Goal: Task Accomplishment & Management: Use online tool/utility

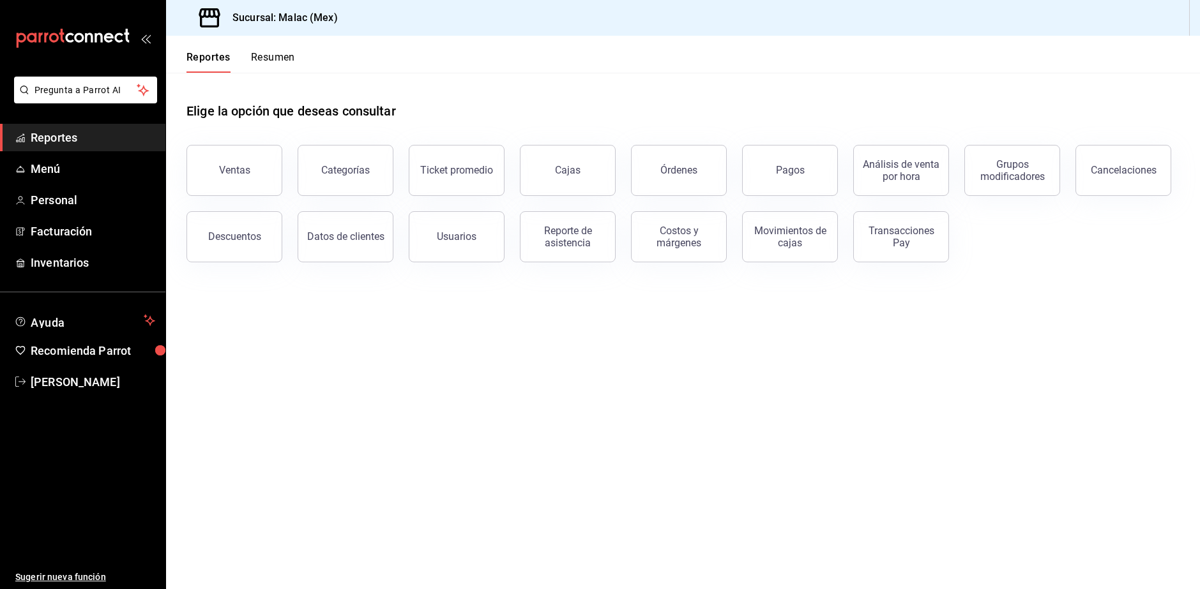
click at [80, 135] on span "Reportes" at bounding box center [93, 137] width 125 height 17
click at [268, 67] on button "Resumen" at bounding box center [273, 62] width 44 height 22
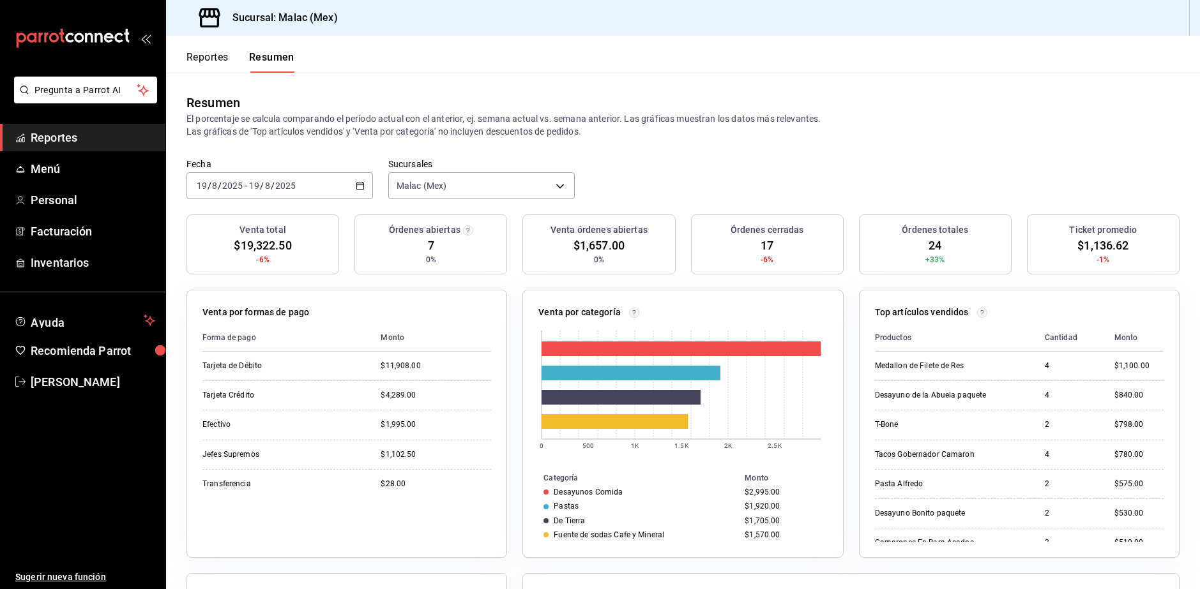
click at [115, 139] on span "Reportes" at bounding box center [93, 137] width 125 height 17
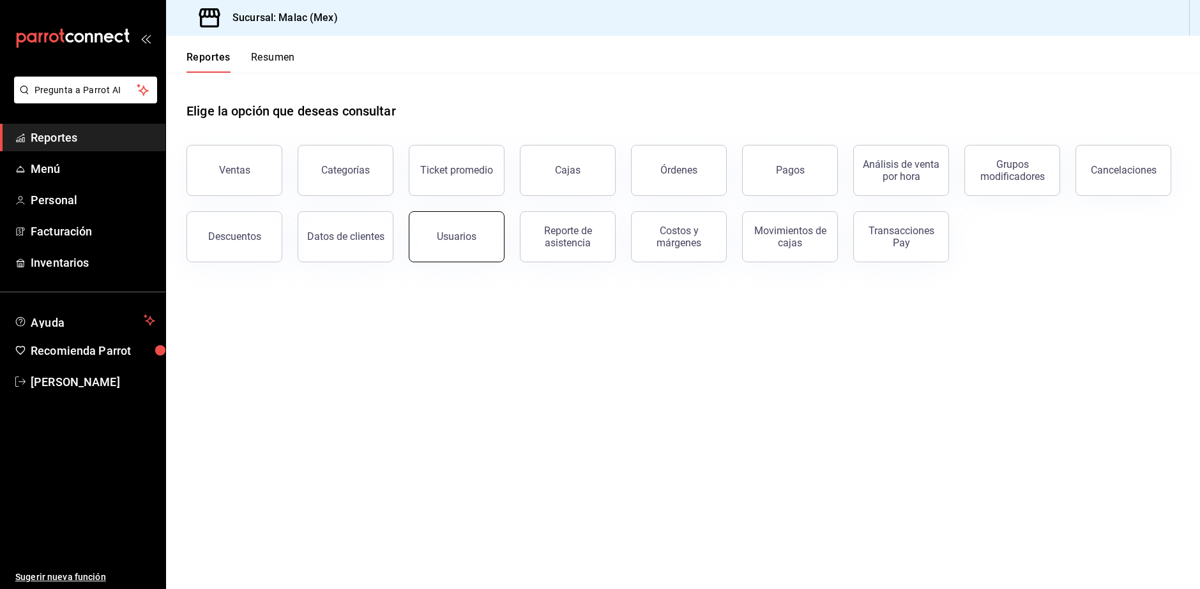
click at [492, 248] on button "Usuarios" at bounding box center [457, 236] width 96 height 51
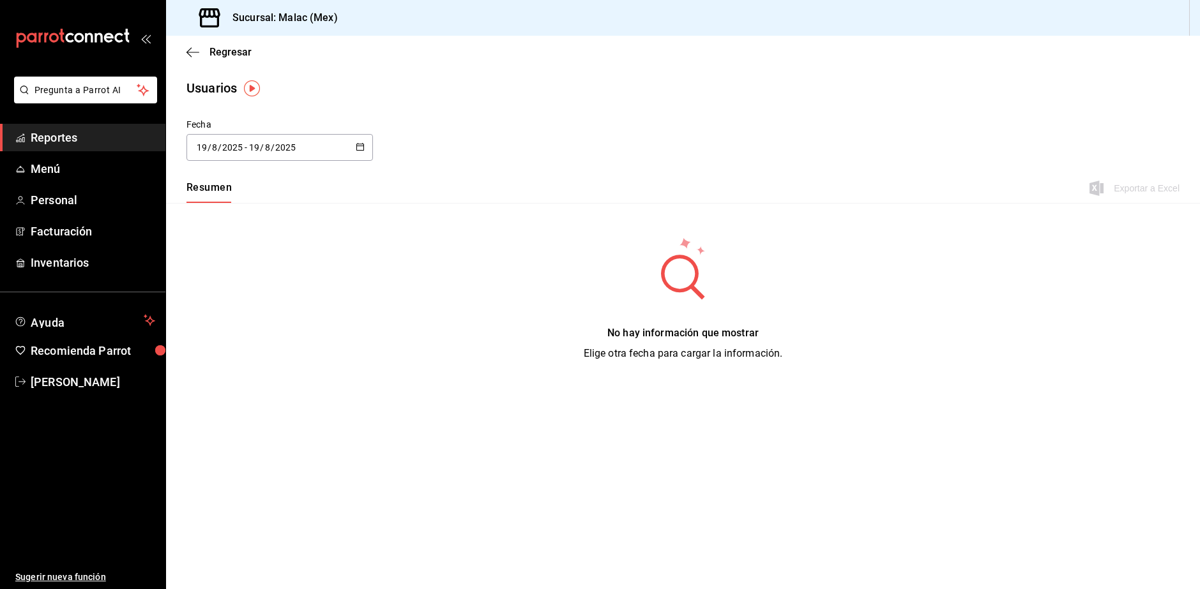
click at [258, 142] on input "19" at bounding box center [253, 147] width 11 height 10
click at [250, 270] on li "Mes actual" at bounding box center [246, 274] width 121 height 29
type input "[DATE]"
type input "1"
